Goal: Information Seeking & Learning: Learn about a topic

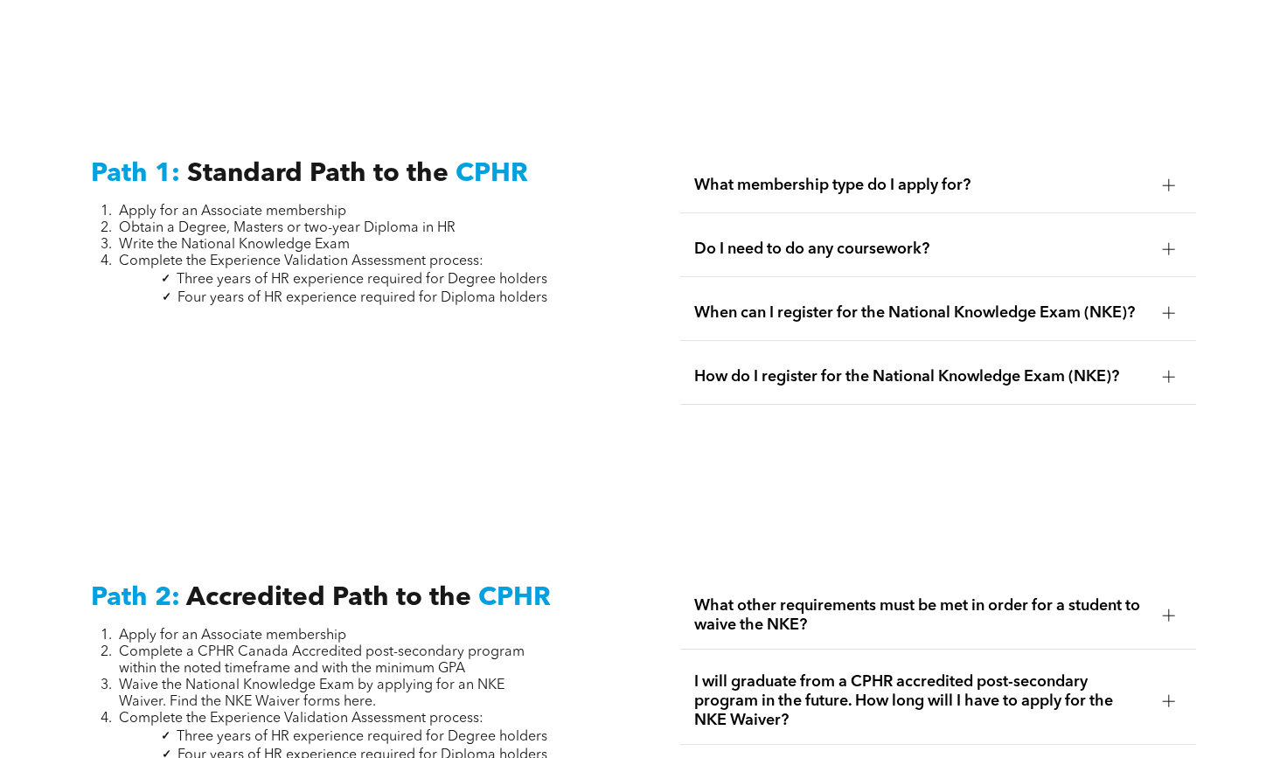
scroll to position [2275, 0]
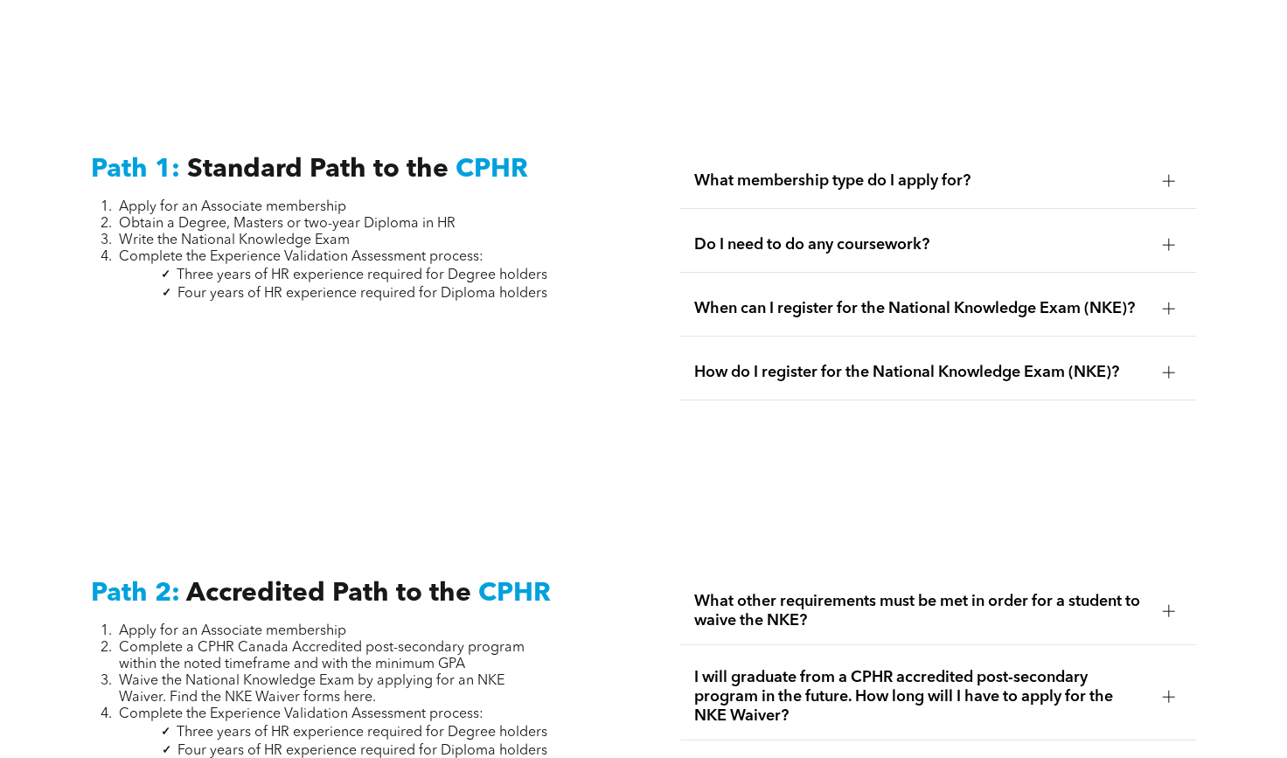
click at [1171, 175] on div at bounding box center [1169, 181] width 12 height 12
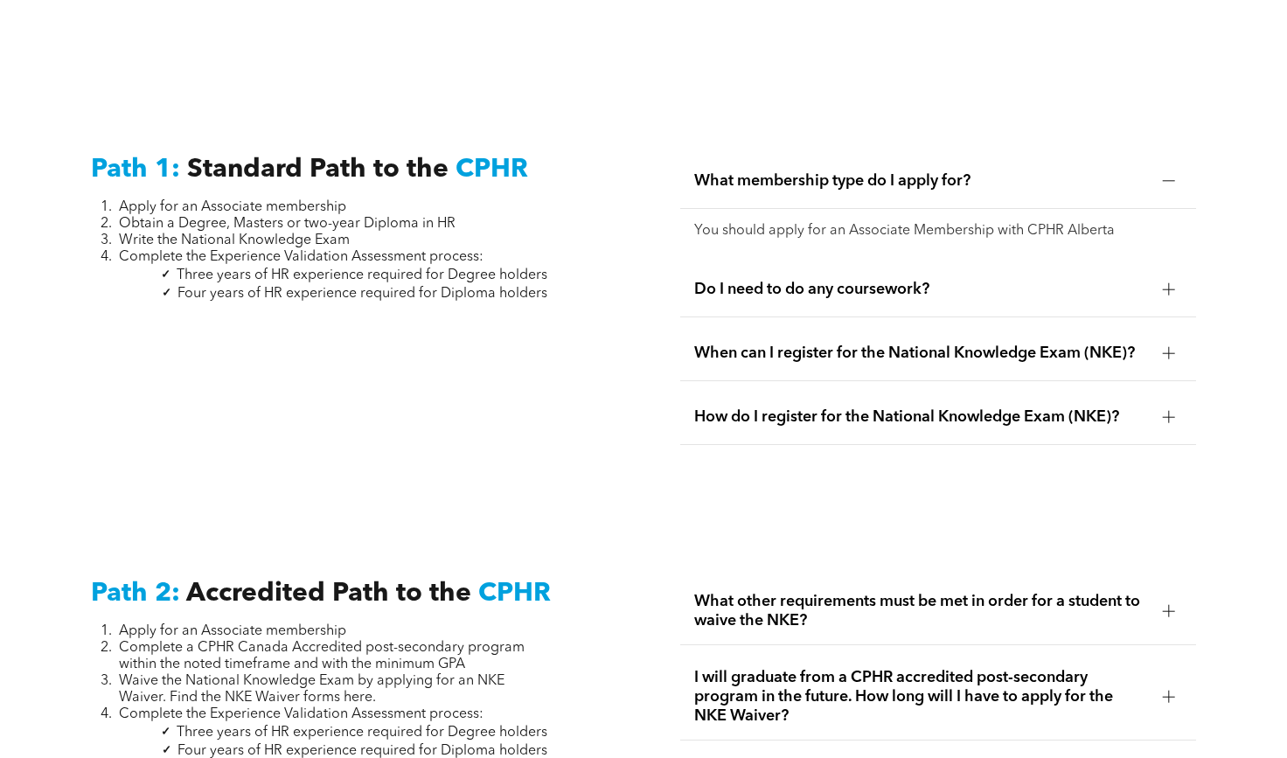
click at [1163, 283] on div at bounding box center [1169, 289] width 12 height 12
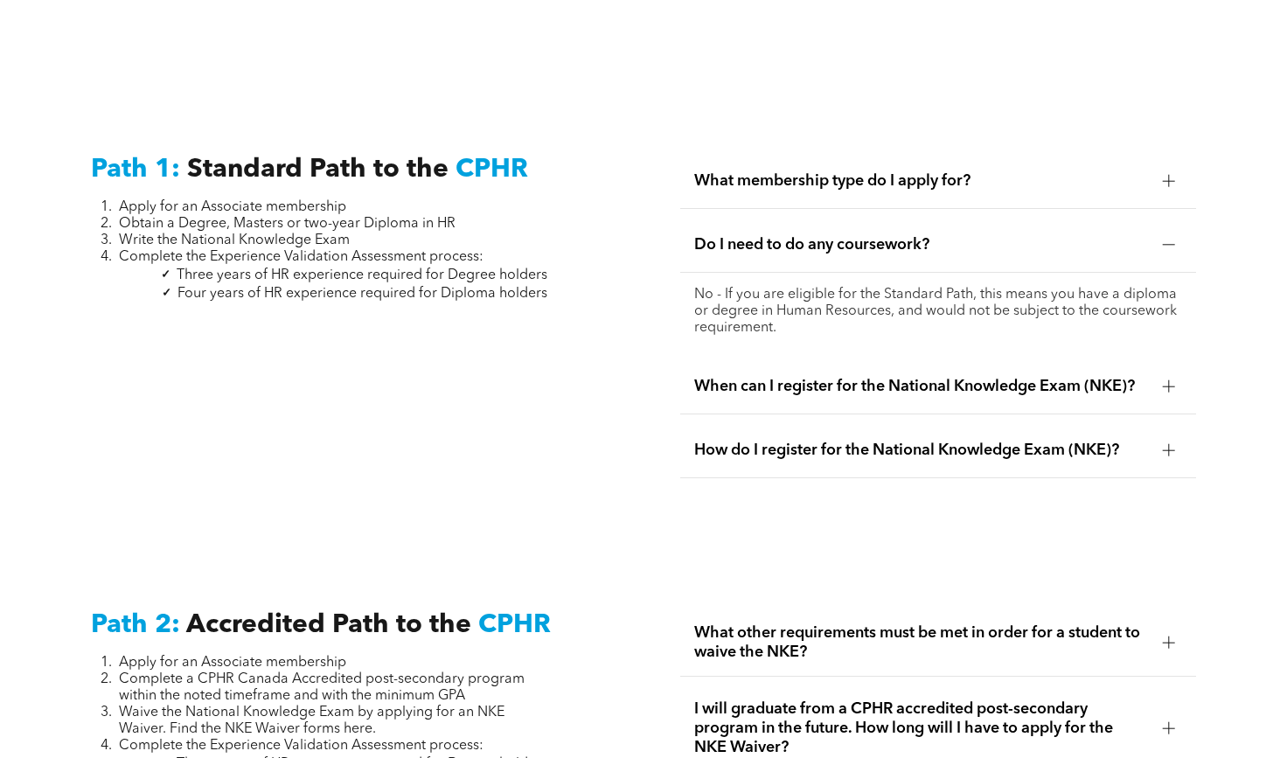
click at [1160, 373] on div at bounding box center [1169, 386] width 26 height 26
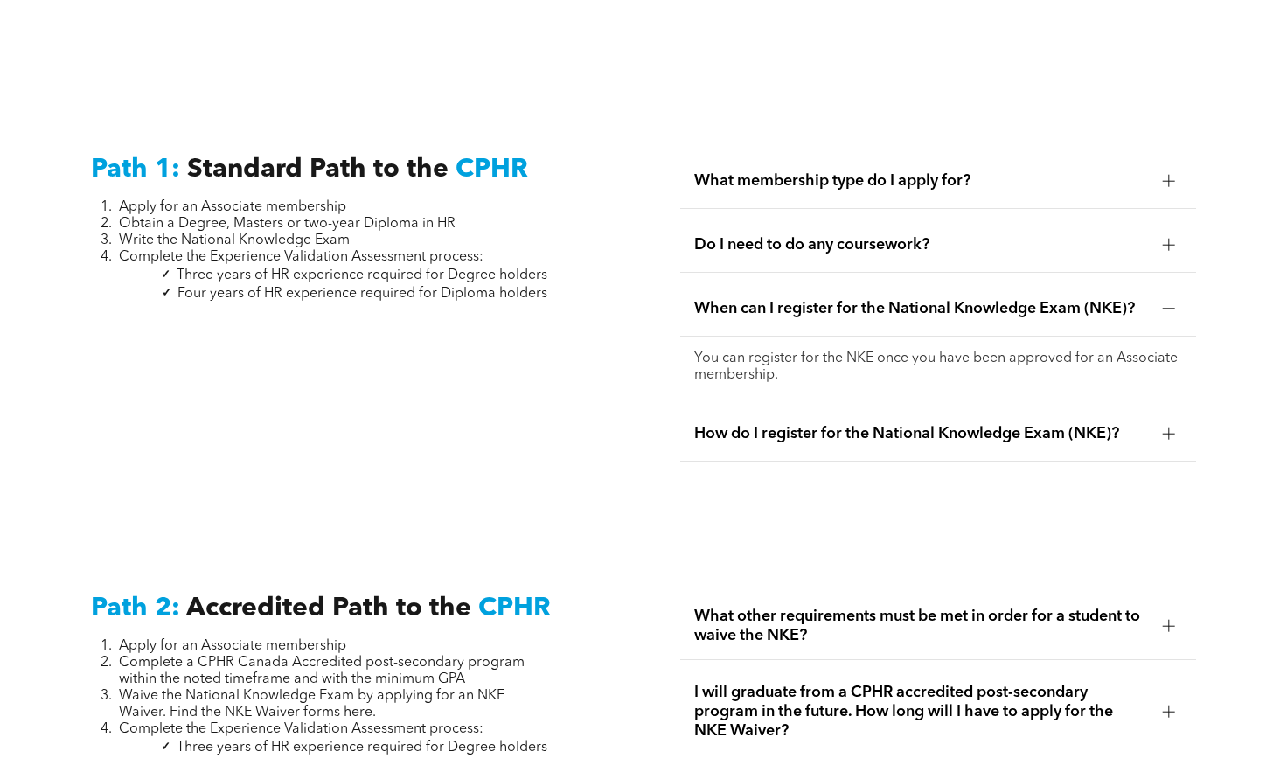
click at [1164, 427] on div at bounding box center [1169, 433] width 12 height 12
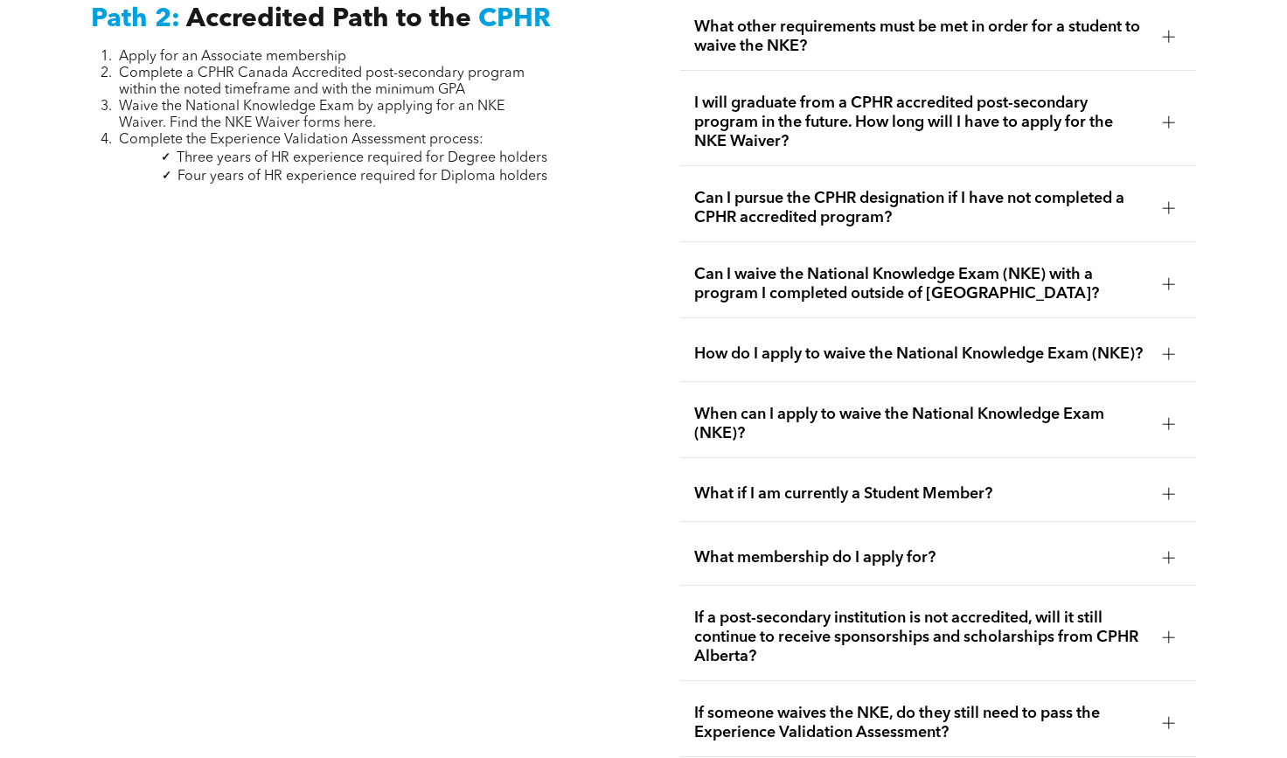
scroll to position [2929, 0]
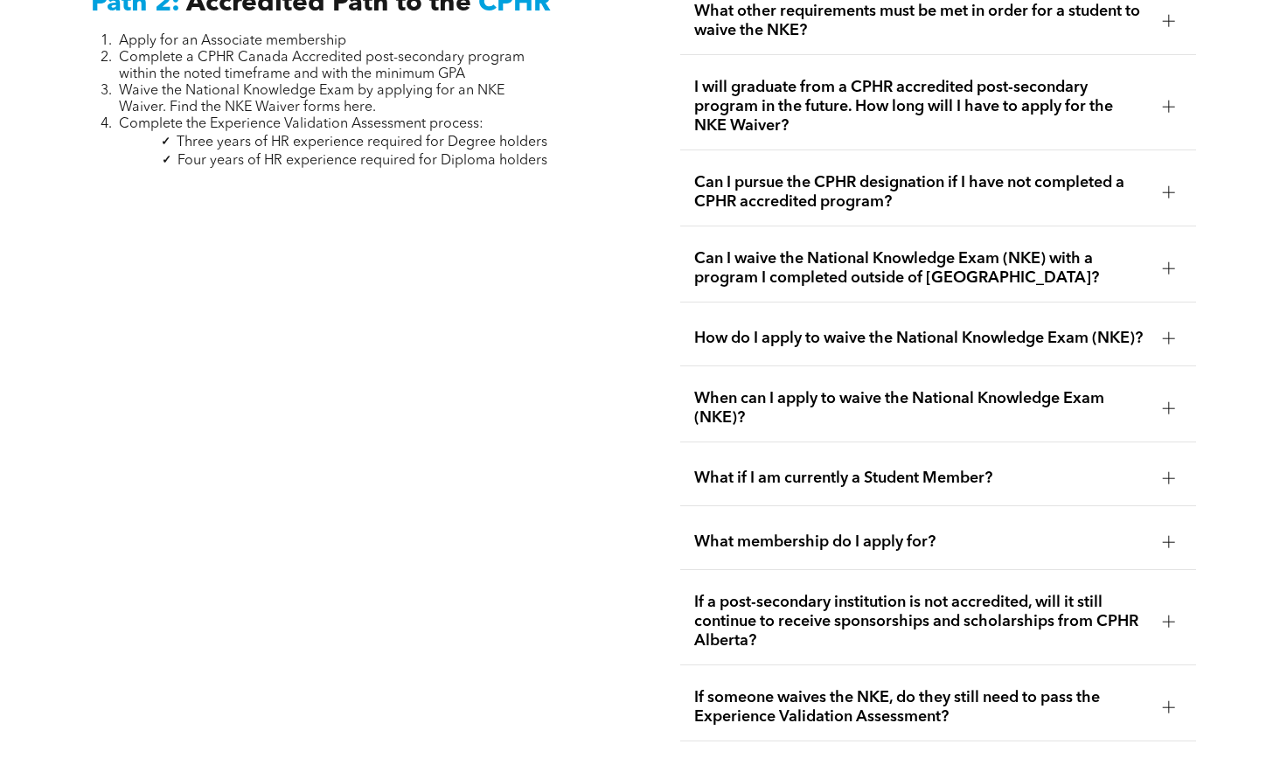
click at [1108, 469] on span "What if I am currently a Student Member?" at bounding box center [921, 478] width 455 height 19
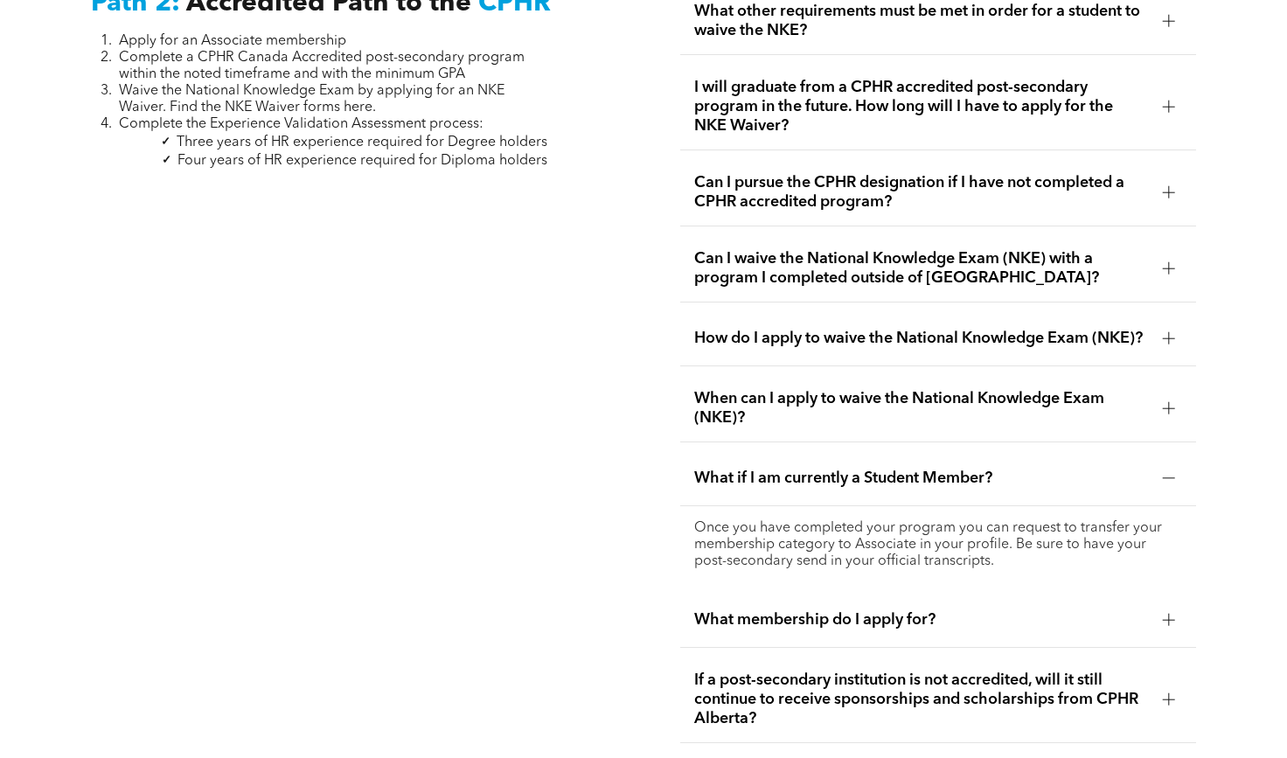
click at [1108, 469] on span "What if I am currently a Student Member?" at bounding box center [921, 478] width 455 height 19
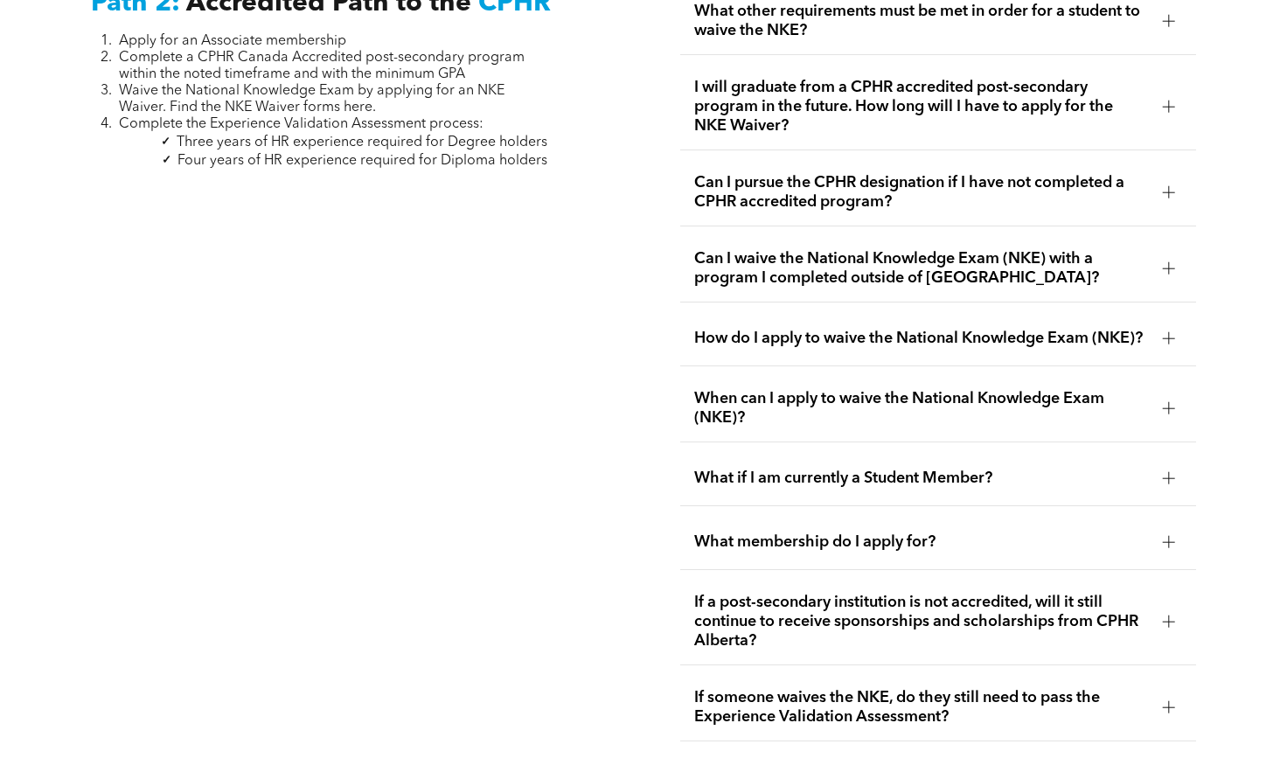
click at [1027, 329] on span "How do I apply to waive the National Knowledge Exam (NKE)?" at bounding box center [921, 338] width 455 height 19
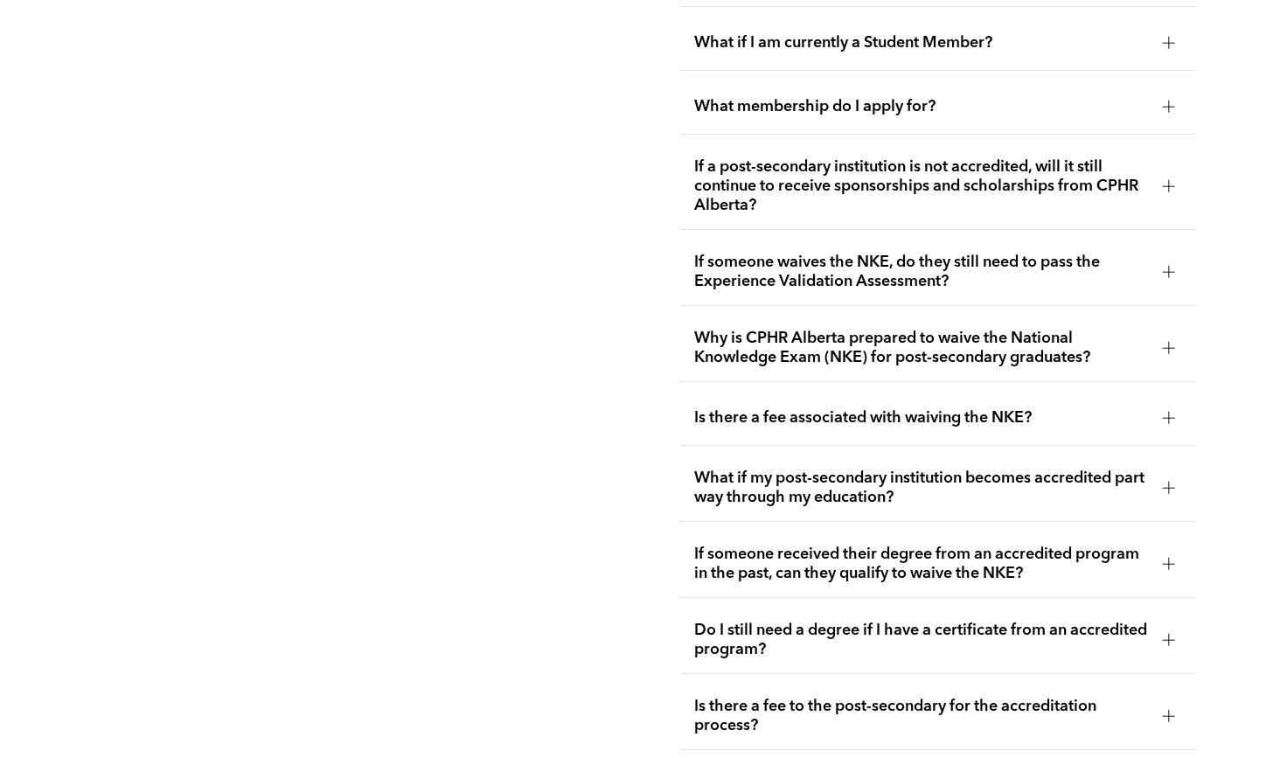
scroll to position [3477, 0]
click at [936, 411] on span "Is there a fee associated with waiving the NKE?" at bounding box center [921, 416] width 455 height 19
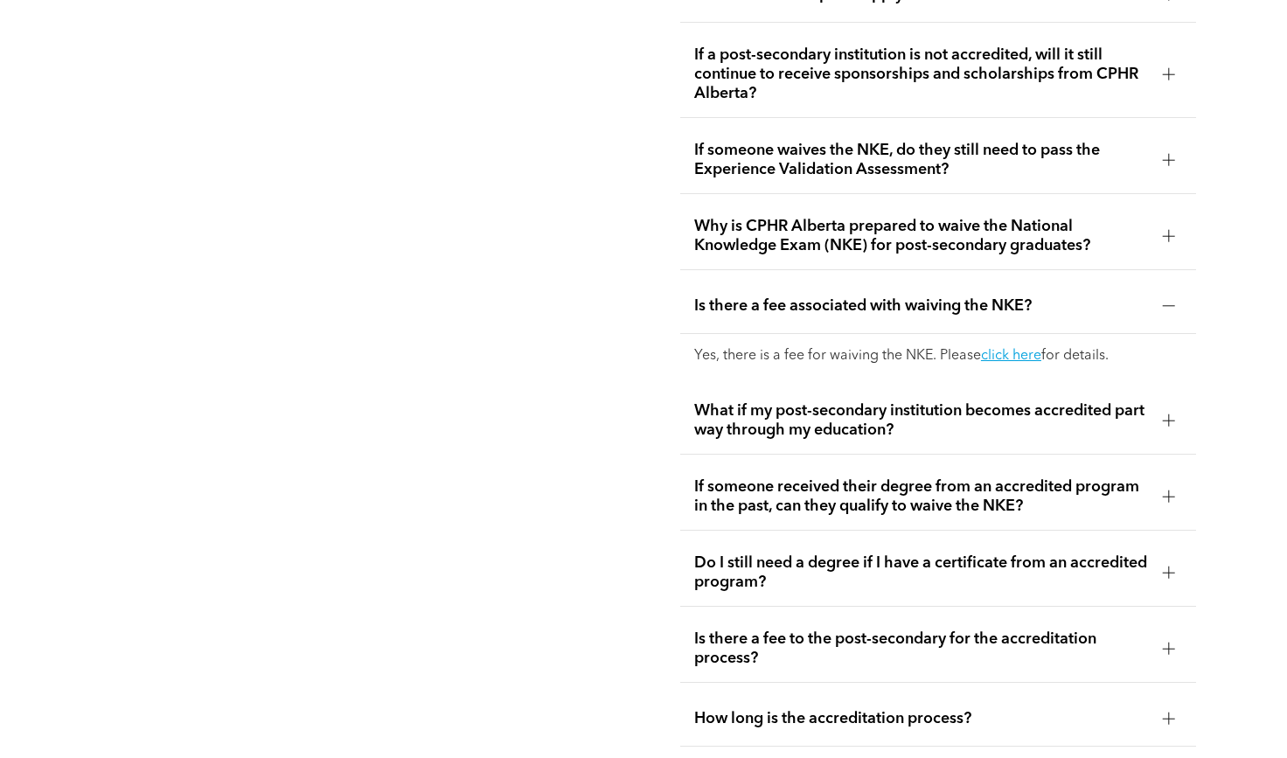
click at [937, 425] on span "What if my post-secondary institution becomes accredited part way through my ed…" at bounding box center [921, 420] width 455 height 38
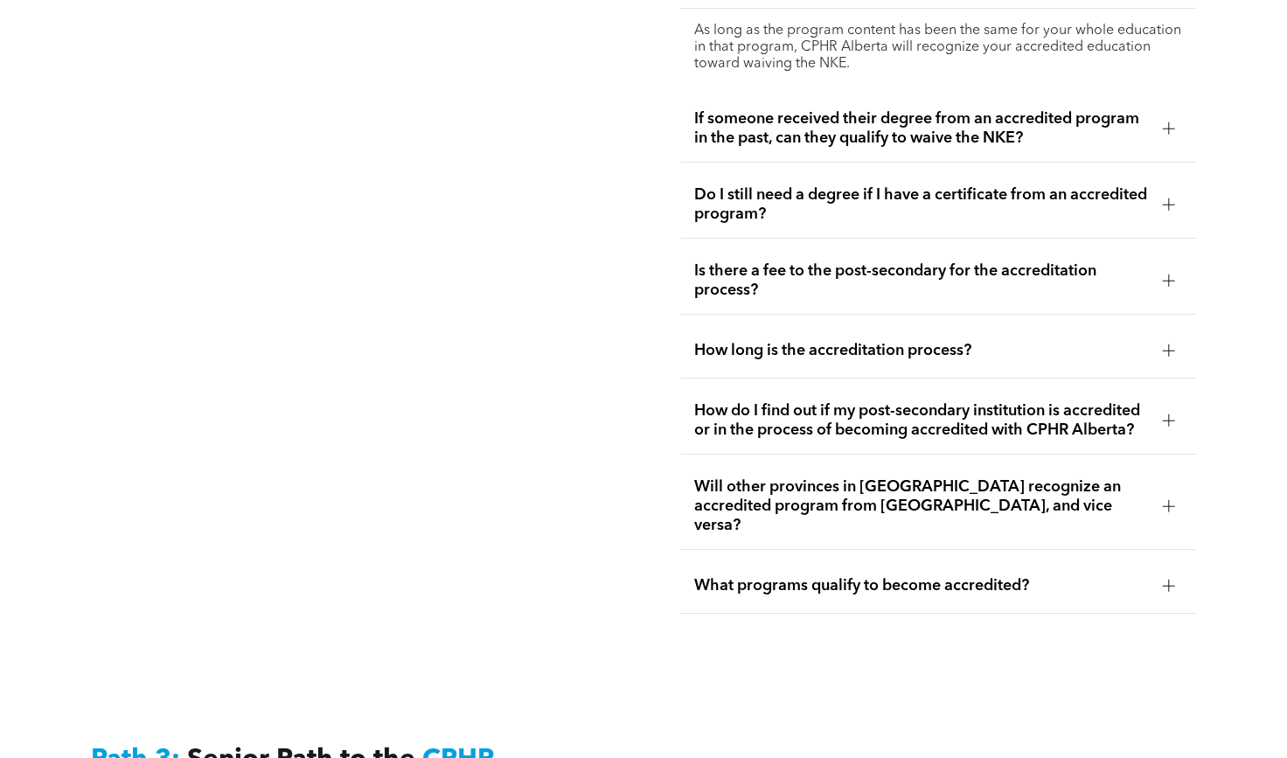
scroll to position [3906, 0]
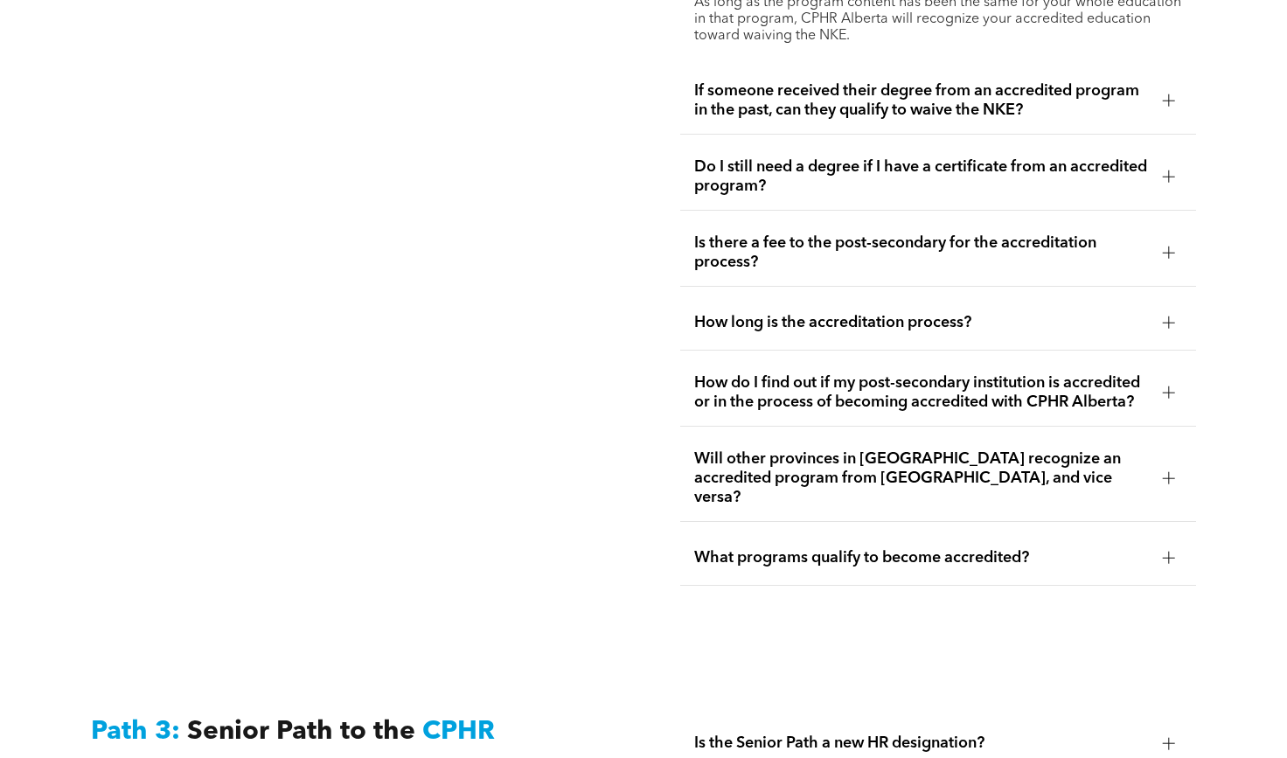
click at [993, 460] on span "Will other provinces in [GEOGRAPHIC_DATA] recognize an accredited program from …" at bounding box center [921, 478] width 455 height 58
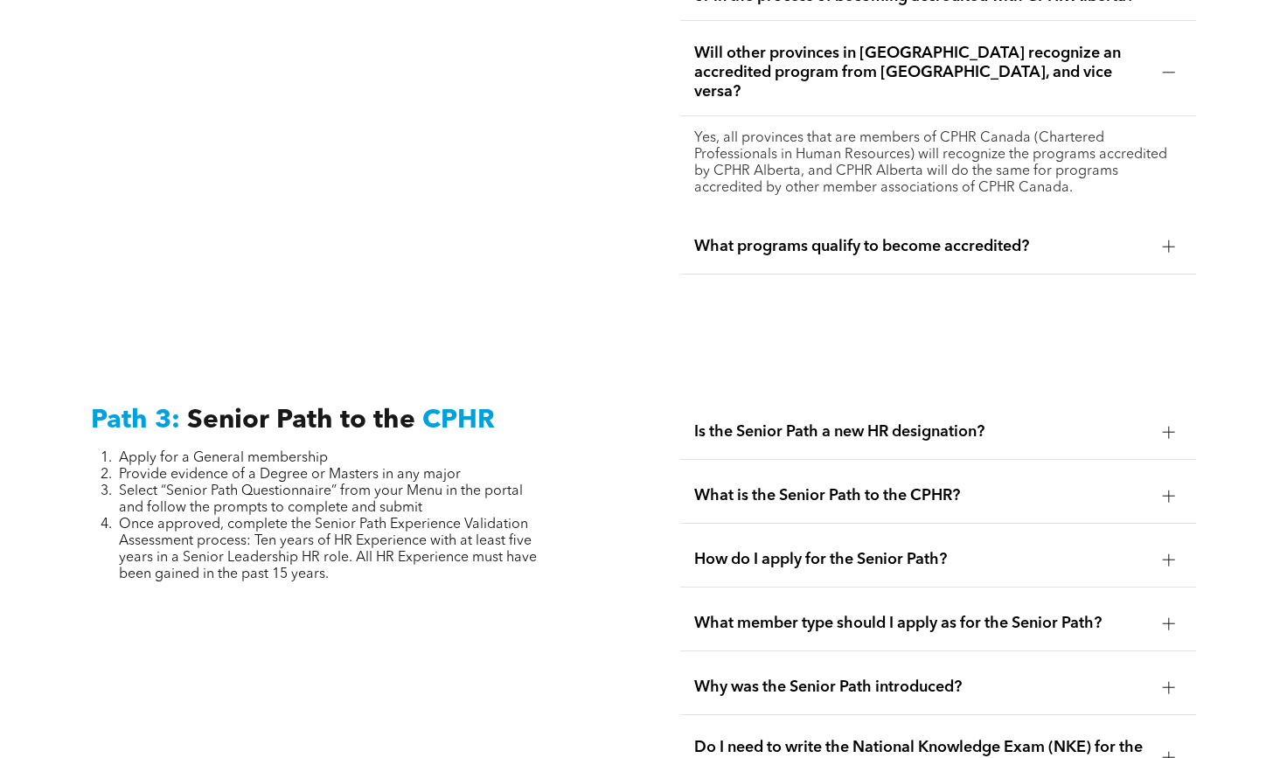
scroll to position [4102, 0]
